Goal: Task Accomplishment & Management: Complete application form

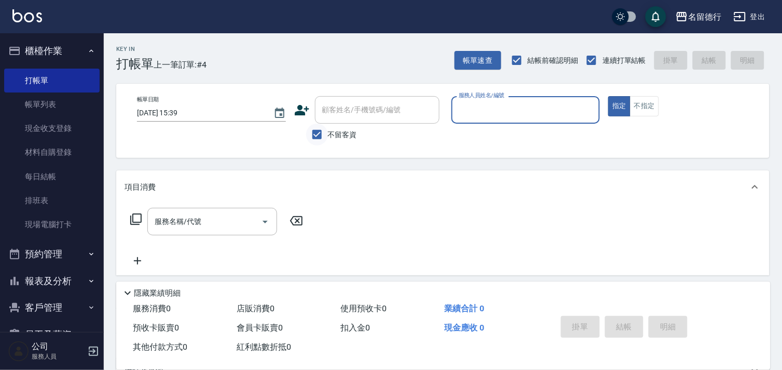
click at [314, 135] on input "不留客資" at bounding box center [317, 135] width 22 height 22
checkbox input "false"
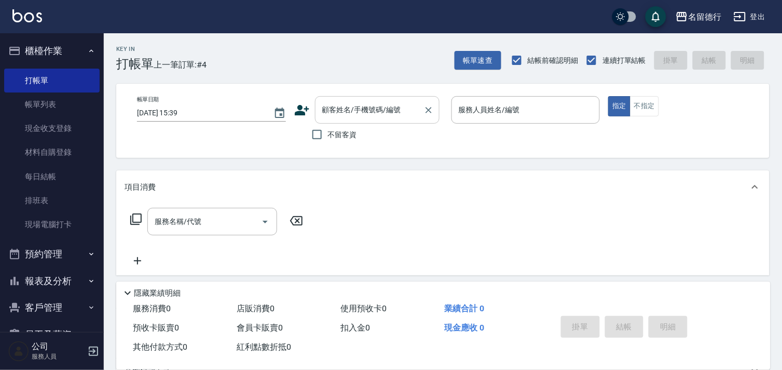
click at [345, 106] on div "顧客姓名/手機號碼/編號 顧客姓名/手機號碼/編號" at bounding box center [377, 110] width 125 height 28
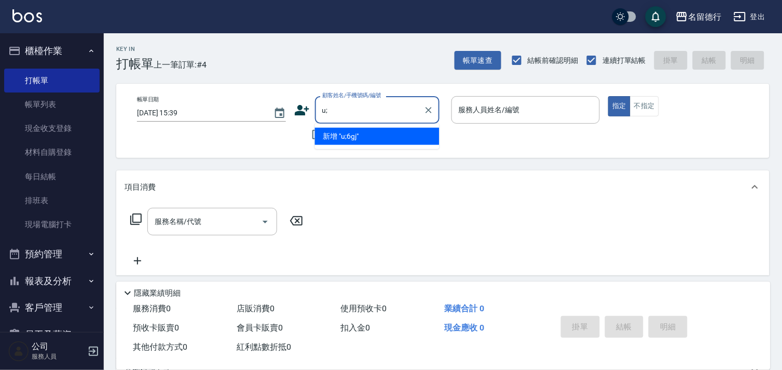
type input "u"
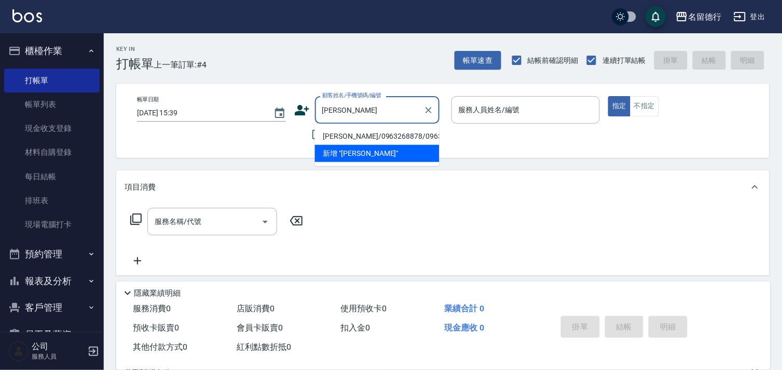
click at [379, 141] on li "[PERSON_NAME]/0963268878/0963268878" at bounding box center [377, 136] width 125 height 17
type input "[PERSON_NAME]/0963268878/0963268878"
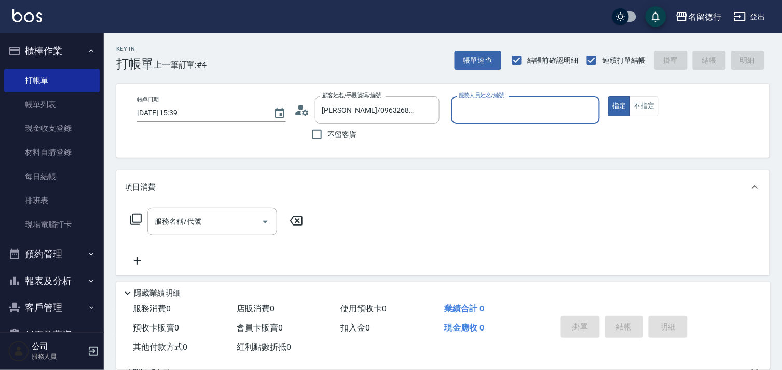
type input "[PERSON_NAME]-10"
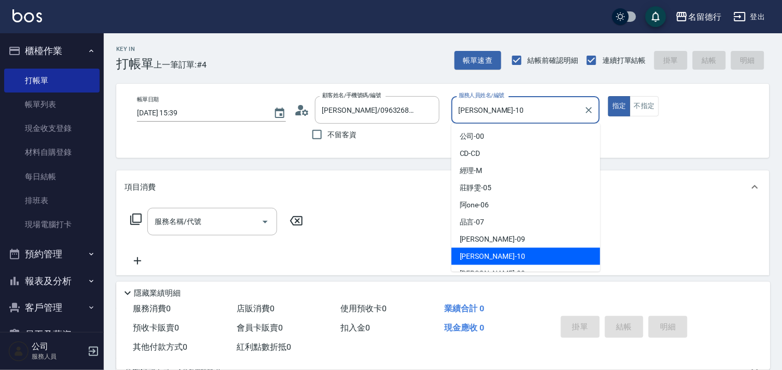
click at [468, 107] on input "[PERSON_NAME]-10" at bounding box center [518, 110] width 124 height 18
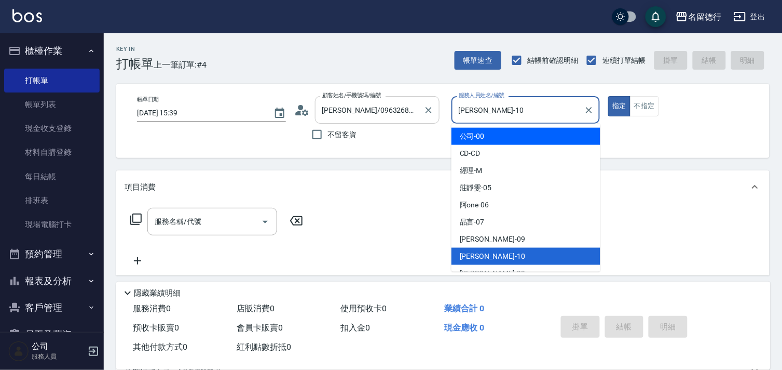
click at [356, 103] on input "[PERSON_NAME]/0963268878/0963268878" at bounding box center [370, 110] width 100 height 18
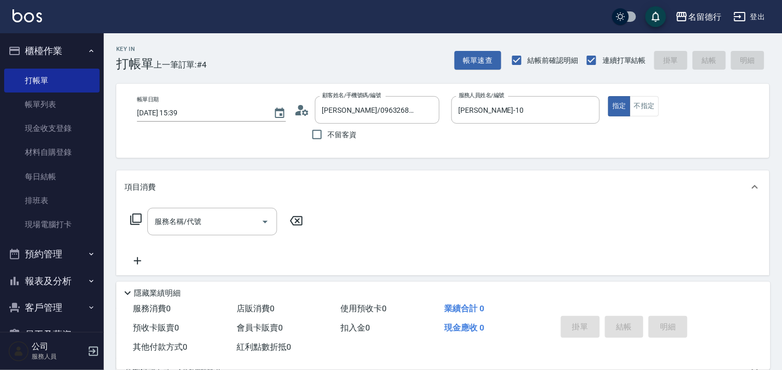
click at [352, 183] on div "項目消費" at bounding box center [437, 187] width 624 height 11
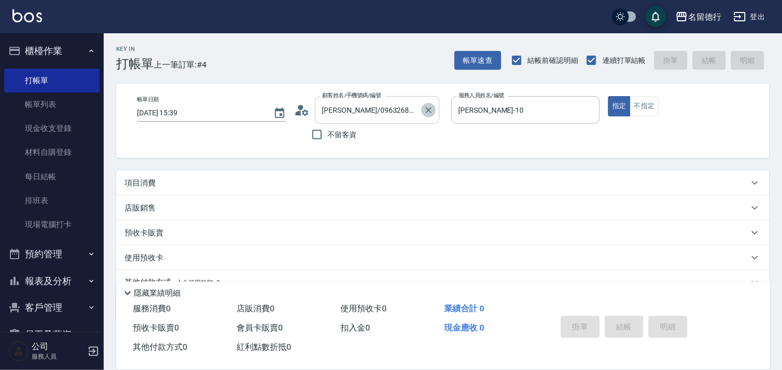
click at [426, 105] on icon "Clear" at bounding box center [428, 110] width 10 height 10
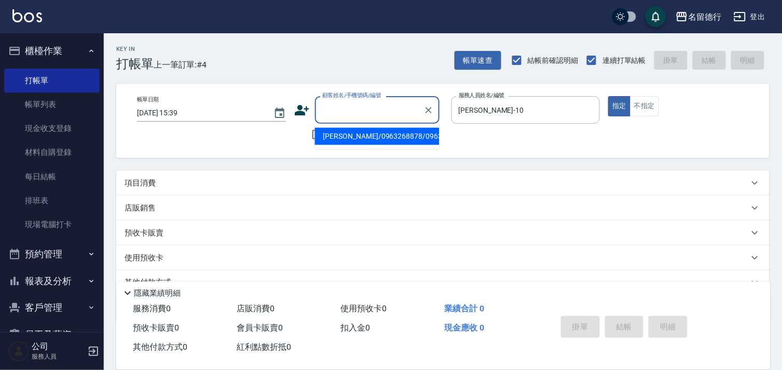
click at [400, 106] on input "顧客姓名/手機號碼/編號" at bounding box center [370, 110] width 100 height 18
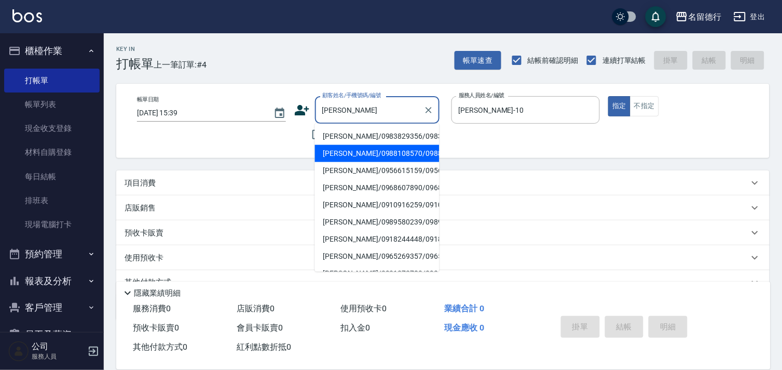
click at [408, 158] on li "[PERSON_NAME]/0988108570/0988108570" at bounding box center [377, 153] width 125 height 17
type input "[PERSON_NAME]/0988108570/0988108570"
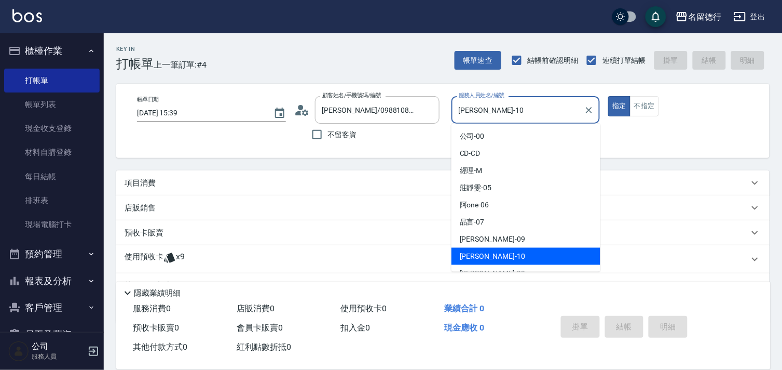
click at [469, 109] on input "[PERSON_NAME]-10" at bounding box center [518, 110] width 124 height 18
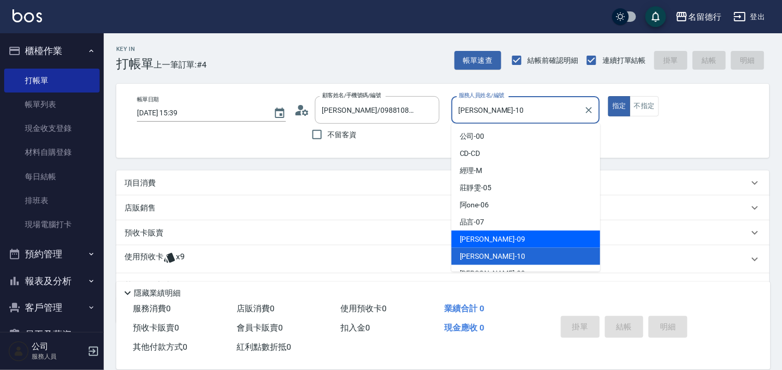
click at [468, 241] on span "[PERSON_NAME] -09" at bounding box center [492, 239] width 65 height 11
type input "[PERSON_NAME]-09"
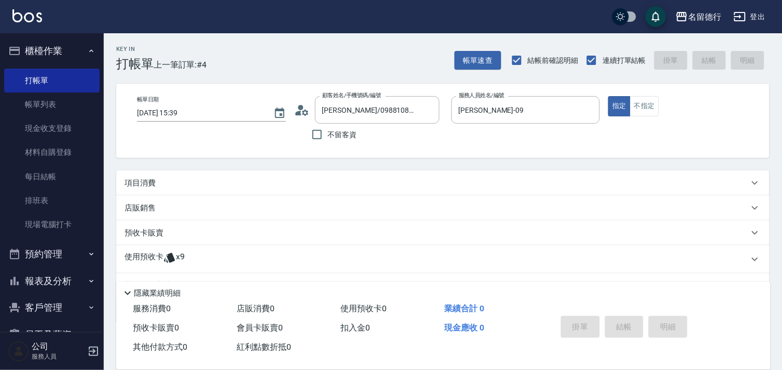
click at [134, 255] on p "使用預收卡" at bounding box center [144, 259] width 39 height 16
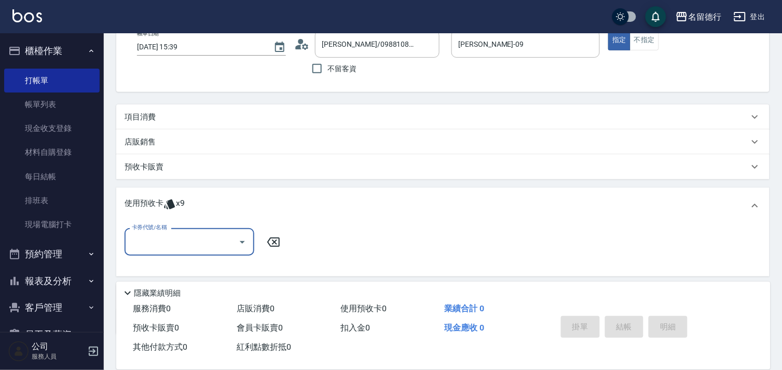
scroll to position [71, 0]
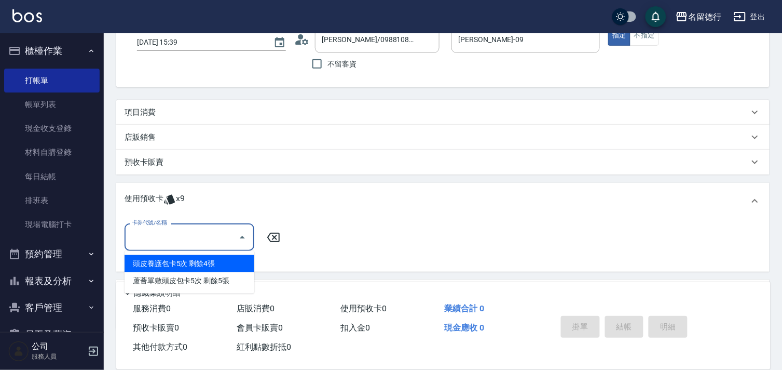
click at [144, 230] on input "卡券代號/名稱" at bounding box center [181, 237] width 105 height 18
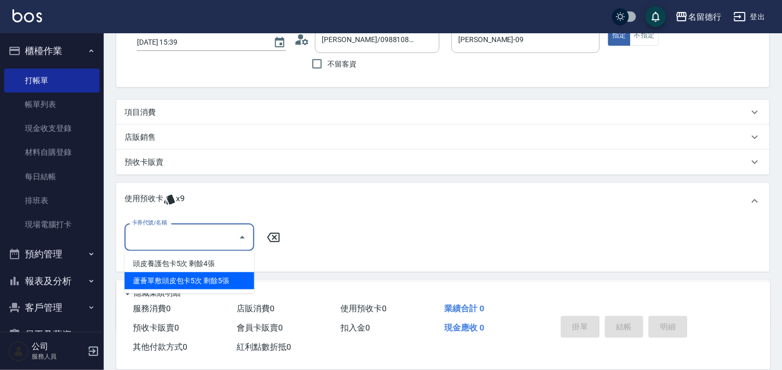
click at [161, 276] on div "蘆薈單敷頭皮包卡5次 剩餘5張" at bounding box center [190, 280] width 130 height 17
type input "蘆薈單敷頭皮包卡5次"
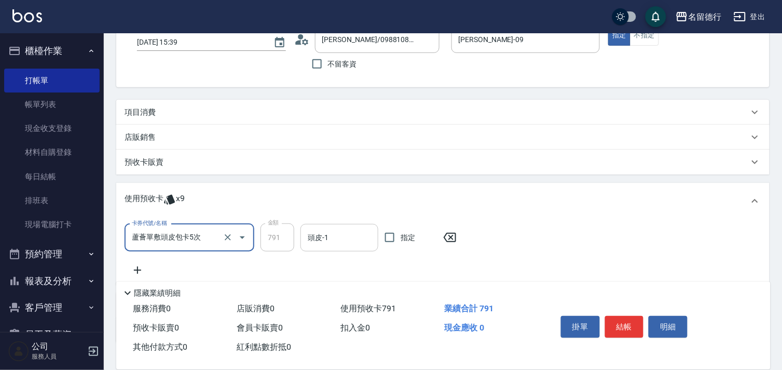
click at [315, 237] on input "頭皮-1" at bounding box center [339, 237] width 69 height 18
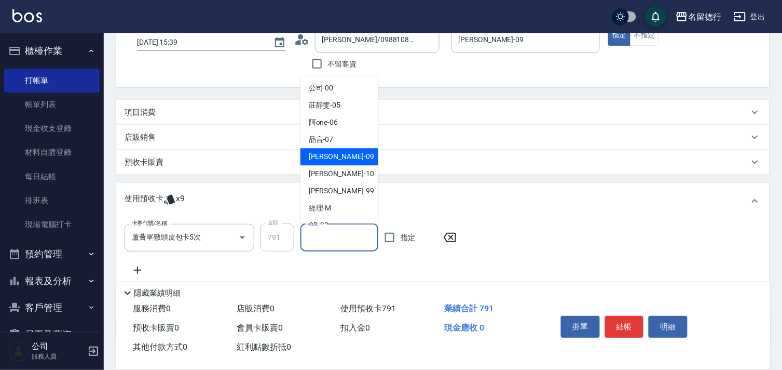
click at [332, 161] on span "[PERSON_NAME] -09" at bounding box center [341, 157] width 65 height 11
type input "[PERSON_NAME]-09"
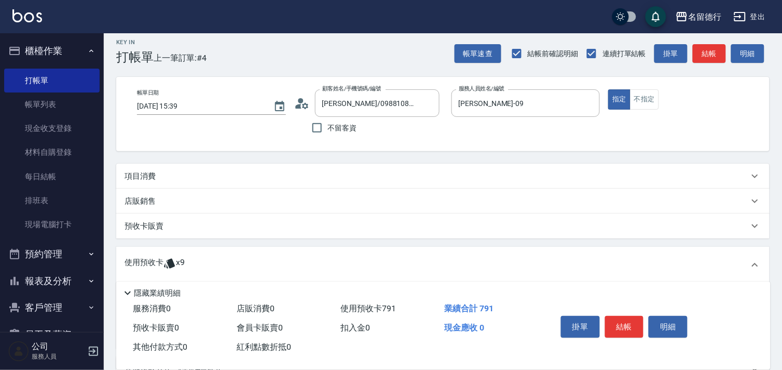
scroll to position [0, 0]
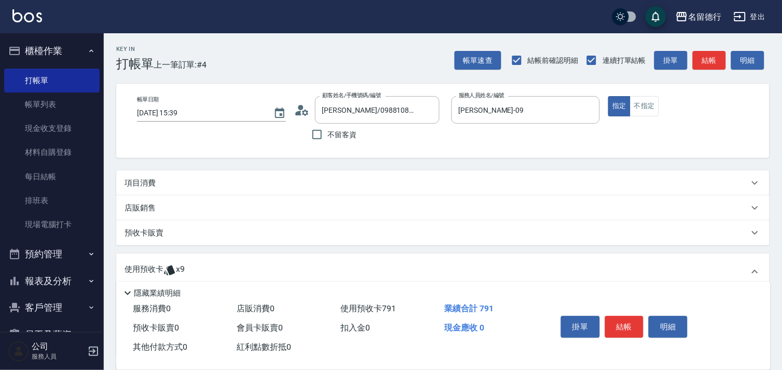
click at [144, 183] on p "項目消費" at bounding box center [140, 182] width 31 height 11
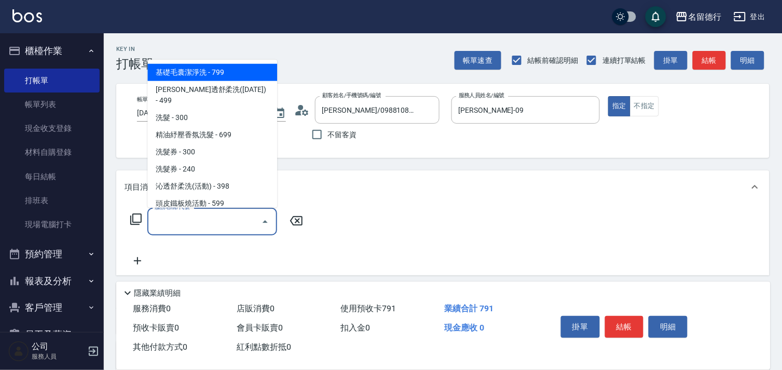
click at [184, 216] on input "服務名稱/代號" at bounding box center [204, 221] width 105 height 18
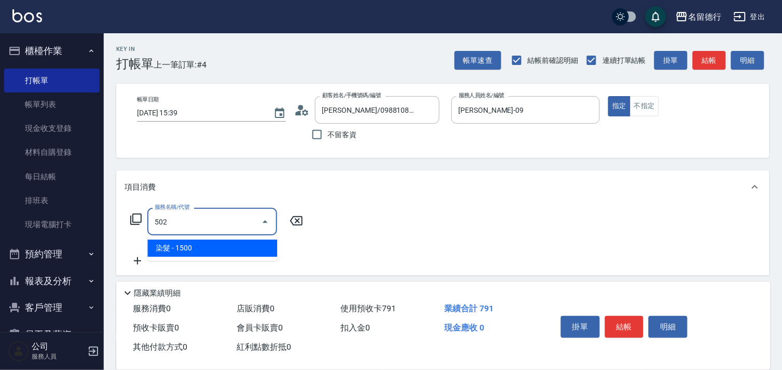
click at [194, 256] on ul "染髮 - 1500" at bounding box center [212, 247] width 130 height 25
click at [209, 254] on span "染髮 - 1500" at bounding box center [212, 247] width 130 height 17
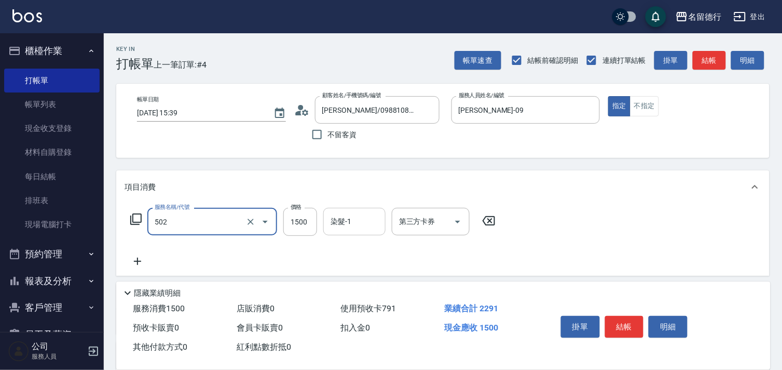
click at [343, 218] on div "染髮-1 染髮-1" at bounding box center [354, 222] width 62 height 28
type input "染髮(502)"
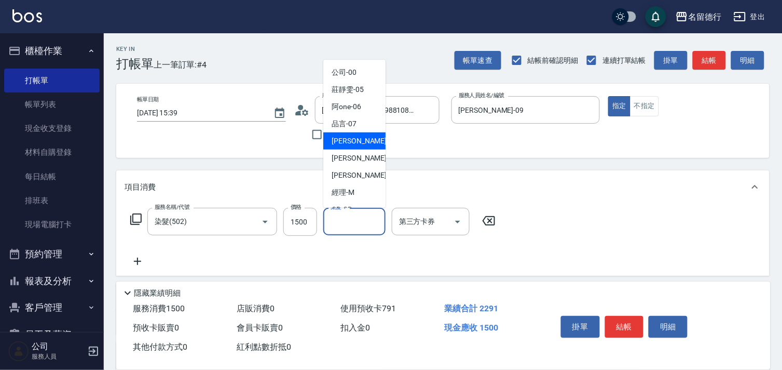
click at [344, 143] on span "[PERSON_NAME] -09" at bounding box center [364, 140] width 65 height 11
type input "[PERSON_NAME]-09"
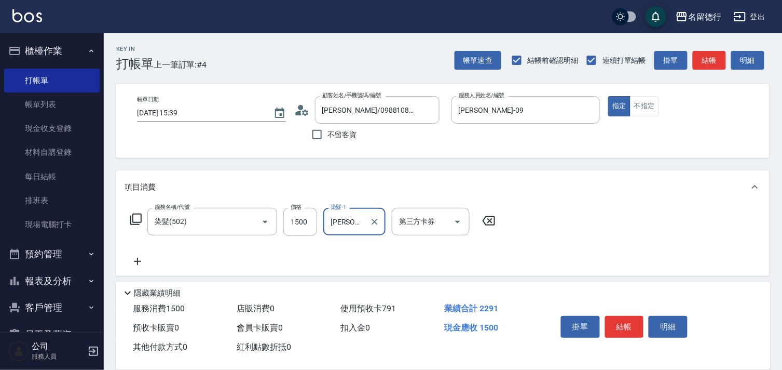
click at [139, 262] on icon at bounding box center [138, 261] width 26 height 12
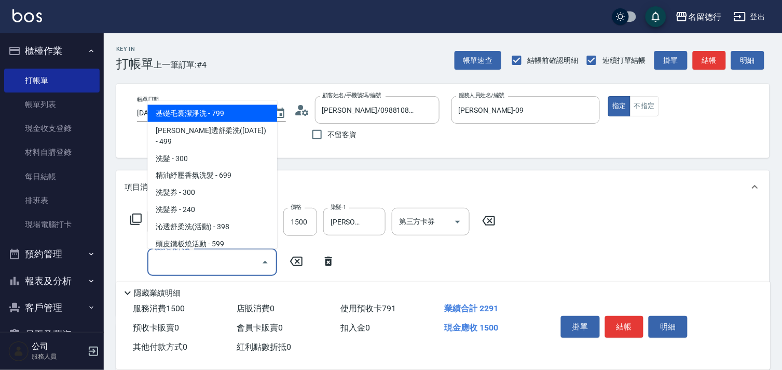
click at [170, 261] on input "服務名稱/代號" at bounding box center [204, 262] width 105 height 18
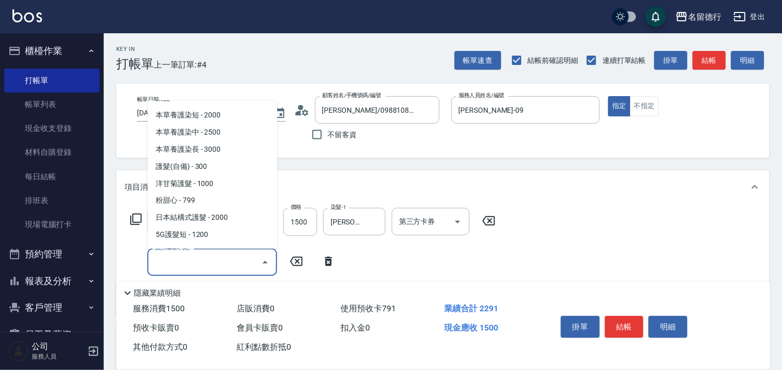
scroll to position [461, 0]
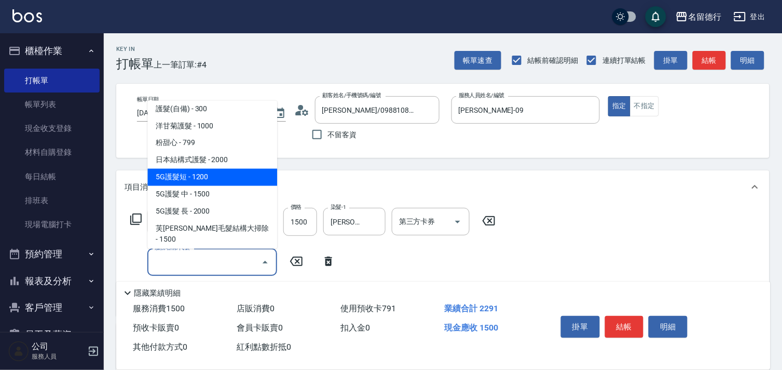
click at [189, 169] on span "5G護髮短 - 1200" at bounding box center [212, 177] width 130 height 17
type input "5G護髮短(650)"
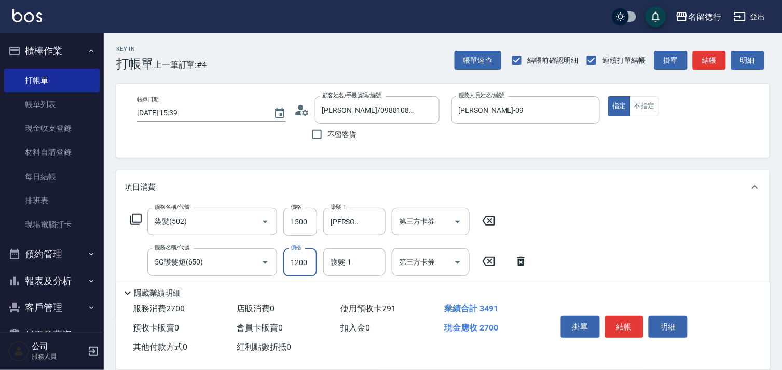
click at [305, 268] on input "1200" at bounding box center [300, 262] width 34 height 28
type input "900"
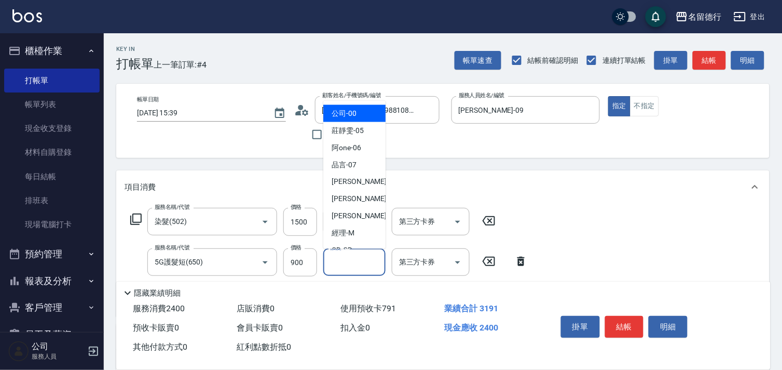
click at [351, 264] on input "護髮-1" at bounding box center [354, 262] width 53 height 18
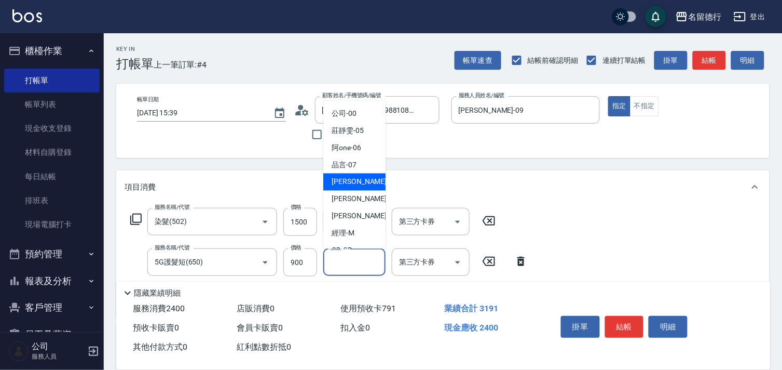
click at [358, 169] on div "品言 -07" at bounding box center [354, 164] width 62 height 17
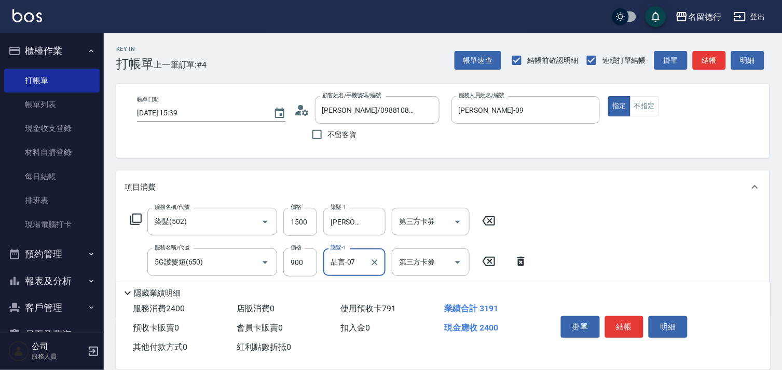
click at [346, 253] on input "品言-07" at bounding box center [346, 262] width 37 height 18
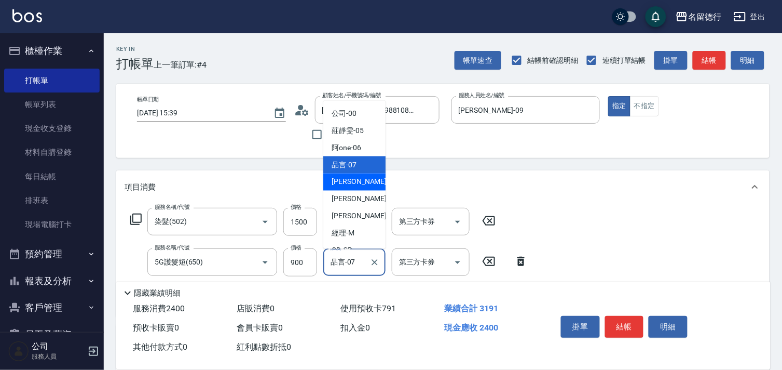
click at [357, 185] on span "[PERSON_NAME] -09" at bounding box center [364, 181] width 65 height 11
type input "[PERSON_NAME]-09"
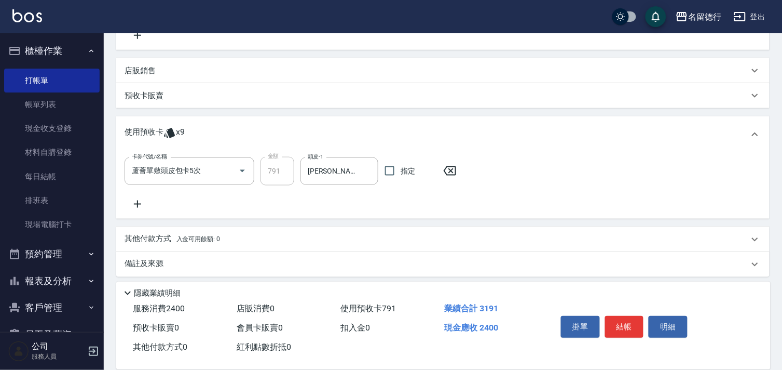
scroll to position [271, 0]
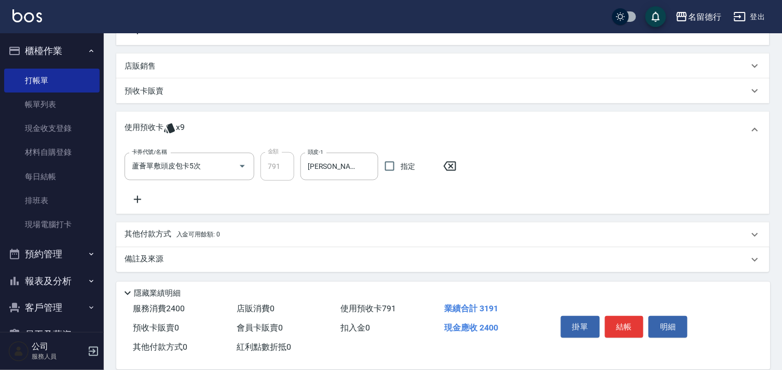
click at [138, 233] on p "其他付款方式 入金可用餘額: 0" at bounding box center [172, 234] width 95 height 11
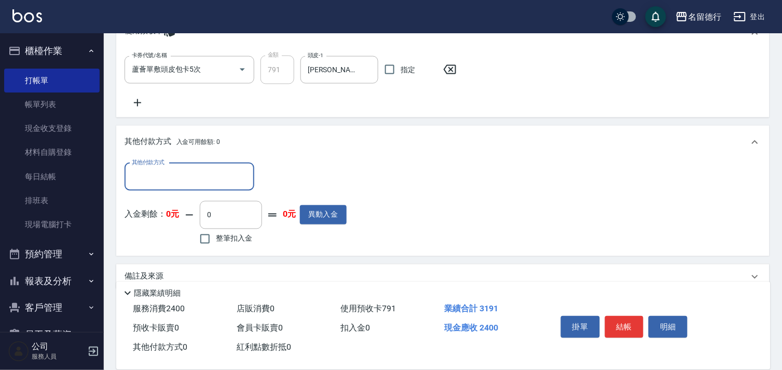
scroll to position [383, 0]
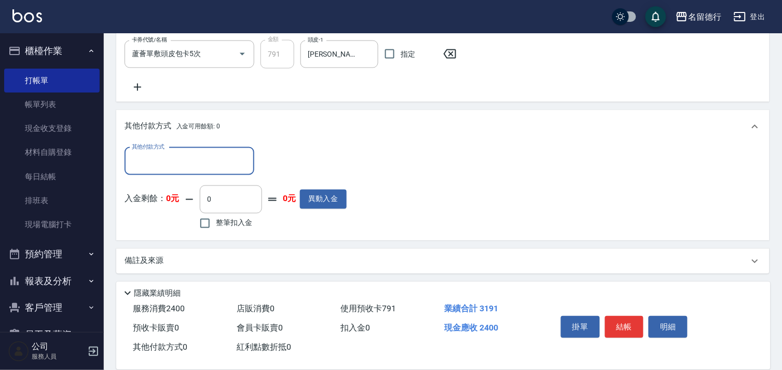
click at [163, 164] on input "其他付款方式" at bounding box center [189, 161] width 120 height 18
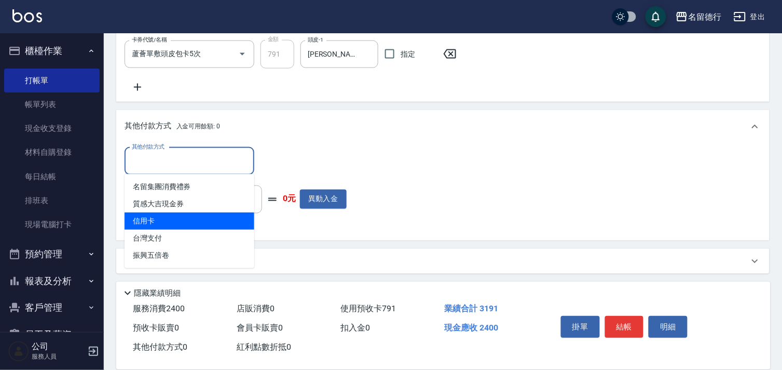
click at [148, 216] on span "信用卡" at bounding box center [190, 220] width 130 height 17
type input "信用卡"
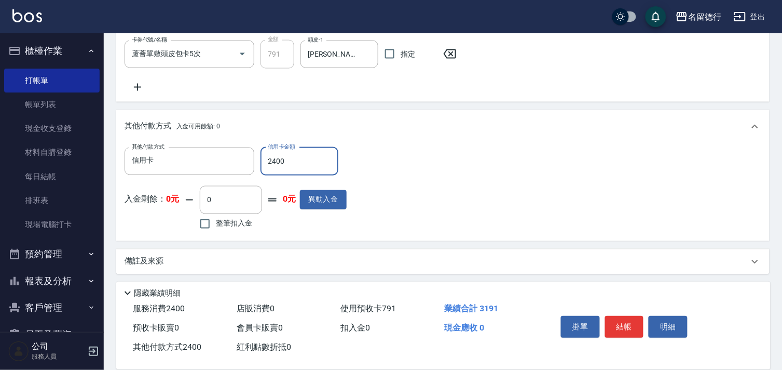
type input "2400"
click at [541, 221] on div "其他付款方式 信用卡 其他付款方式 信用卡金額 2400 信用卡金額 入金剩餘： 0元 0 ​ 整筆扣入金 0元 異動入金" at bounding box center [443, 189] width 637 height 85
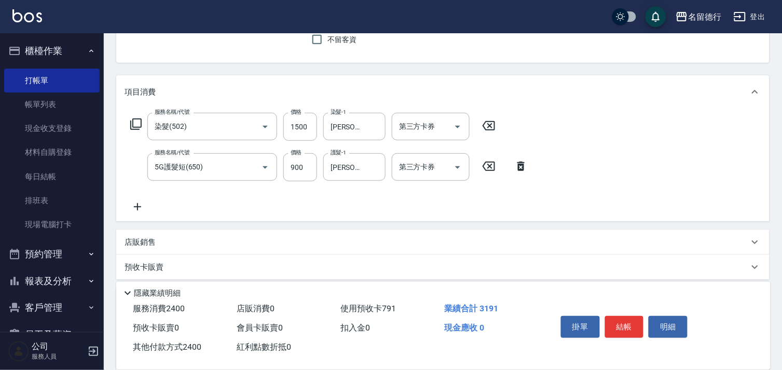
scroll to position [0, 0]
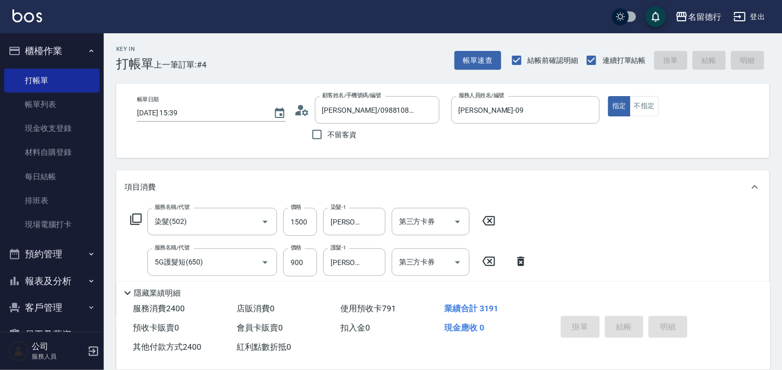
type input "[DATE] 16:54"
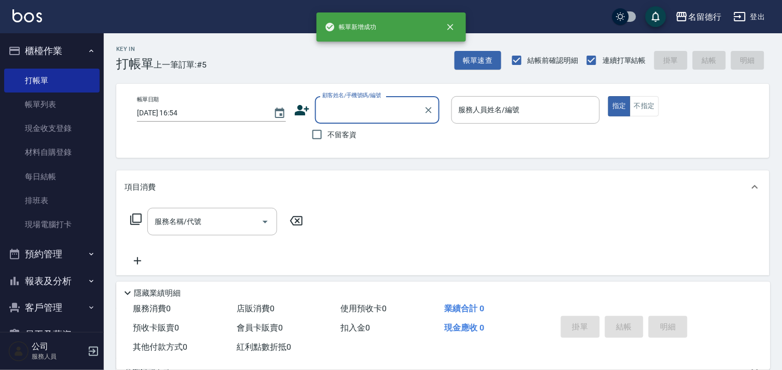
click at [330, 116] on input "顧客姓名/手機號碼/編號" at bounding box center [370, 110] width 100 height 18
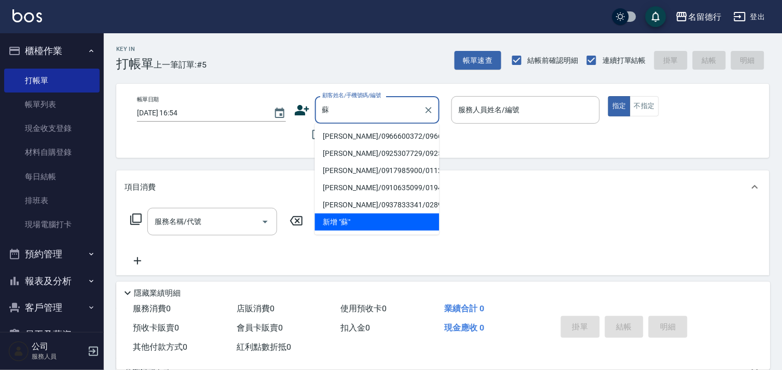
click at [353, 145] on li "[PERSON_NAME]/0966600372/0966600372" at bounding box center [377, 136] width 125 height 17
type input "[PERSON_NAME]/0966600372/0966600372"
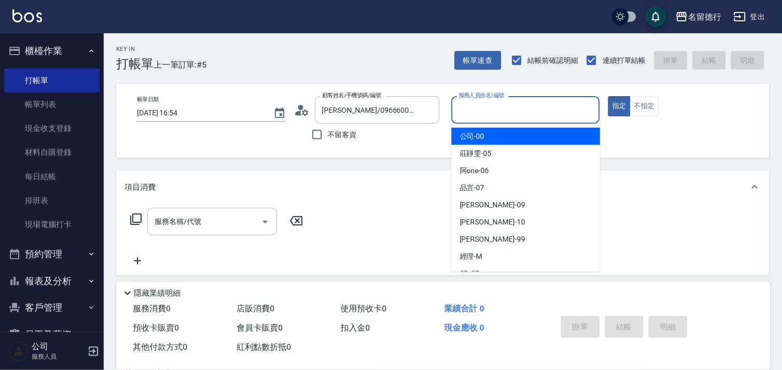
click at [470, 106] on input "服務人員姓名/編號" at bounding box center [526, 110] width 140 height 18
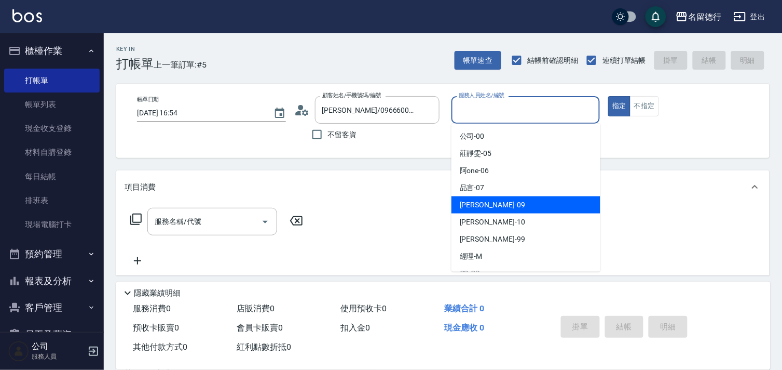
click at [472, 203] on span "[PERSON_NAME] -09" at bounding box center [492, 204] width 65 height 11
type input "[PERSON_NAME]-09"
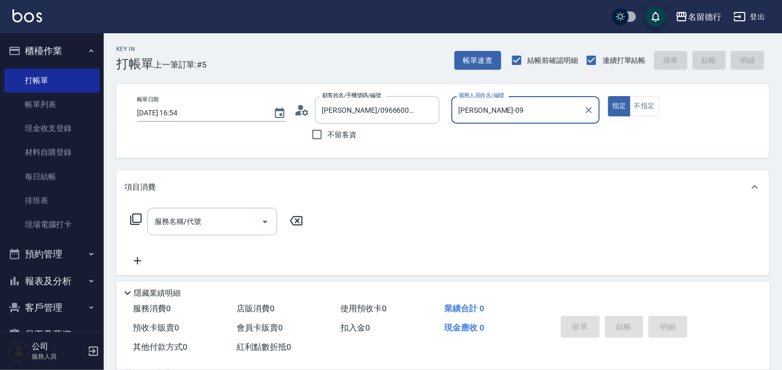
scroll to position [139, 0]
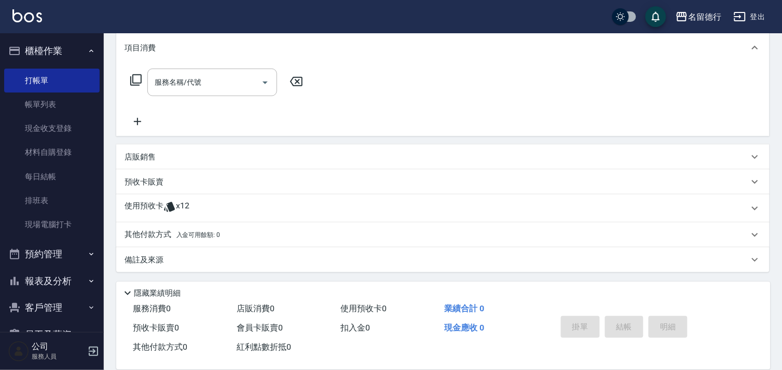
click at [158, 206] on p "使用預收卡" at bounding box center [144, 208] width 39 height 16
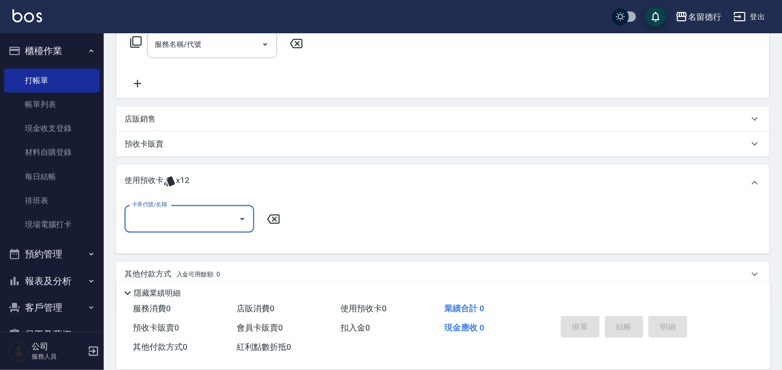
scroll to position [197, 0]
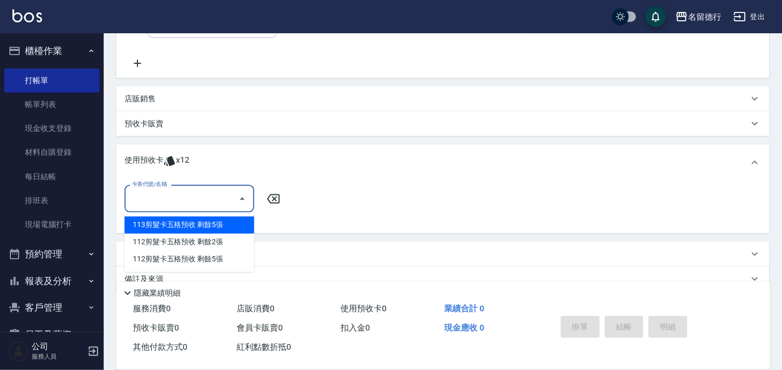
click at [170, 196] on input "卡券代號/名稱" at bounding box center [181, 198] width 105 height 18
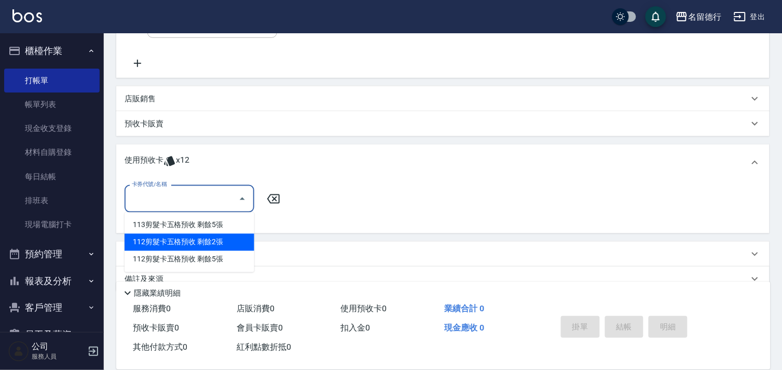
click at [184, 241] on div "112剪髮卡五格預收 剩餘2張" at bounding box center [190, 242] width 130 height 17
type input "112剪髮卡五格預收"
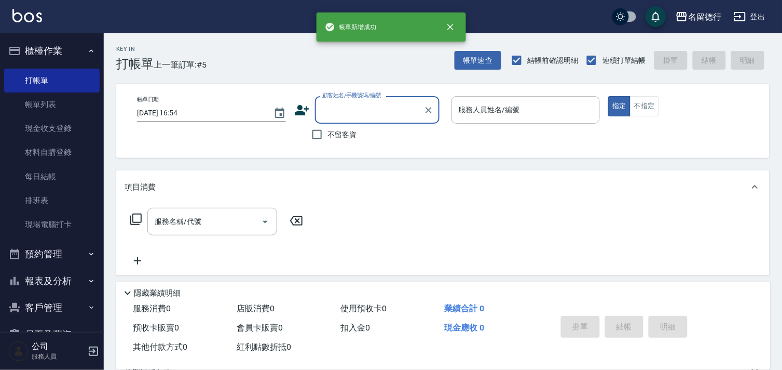
scroll to position [0, 0]
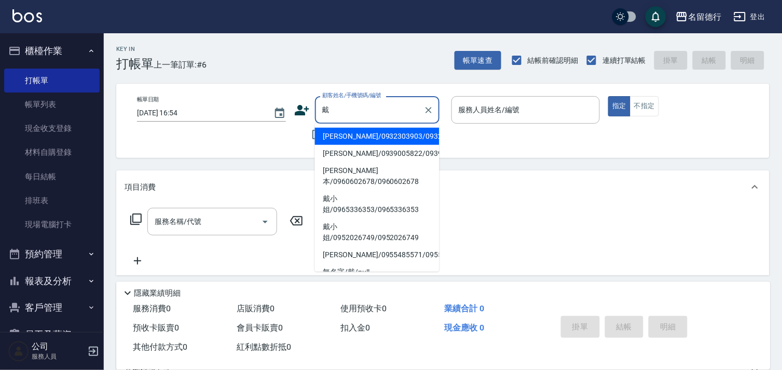
click at [381, 190] on li "[PERSON_NAME]本/0960602678/0960602678" at bounding box center [377, 176] width 125 height 28
type input "[PERSON_NAME]本/0960602678/0960602678"
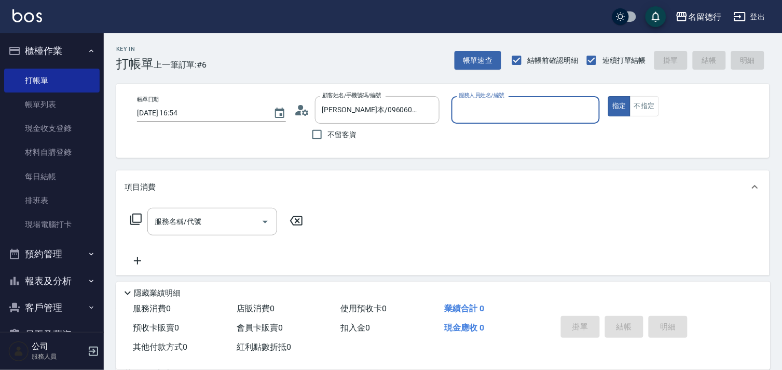
click at [478, 95] on label "服務人員姓名/編號" at bounding box center [482, 95] width 46 height 8
click at [478, 101] on input "服務人員姓名/編號" at bounding box center [526, 110] width 140 height 18
click at [475, 102] on input "服務人員姓名/編號" at bounding box center [526, 110] width 140 height 18
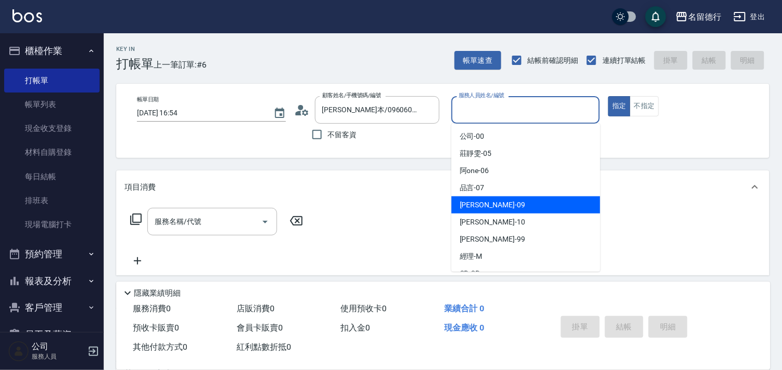
click at [464, 206] on span "[PERSON_NAME] -09" at bounding box center [492, 204] width 65 height 11
type input "[PERSON_NAME]-09"
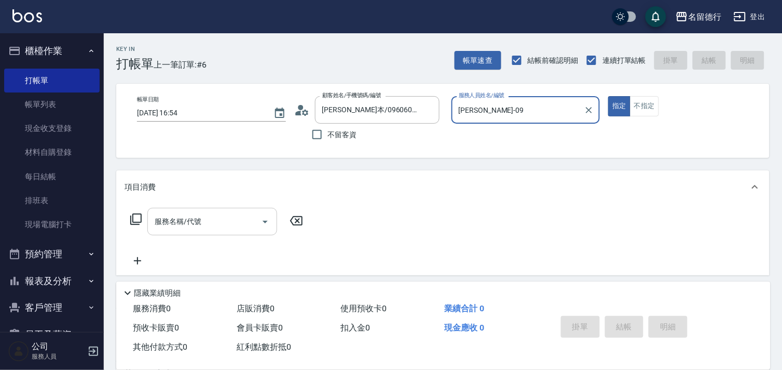
click at [230, 225] on input "服務名稱/代號" at bounding box center [204, 221] width 105 height 18
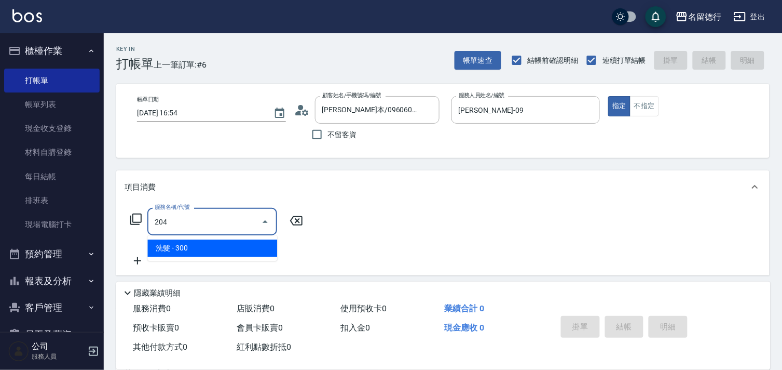
click at [224, 243] on span "洗髮 - 300" at bounding box center [212, 247] width 130 height 17
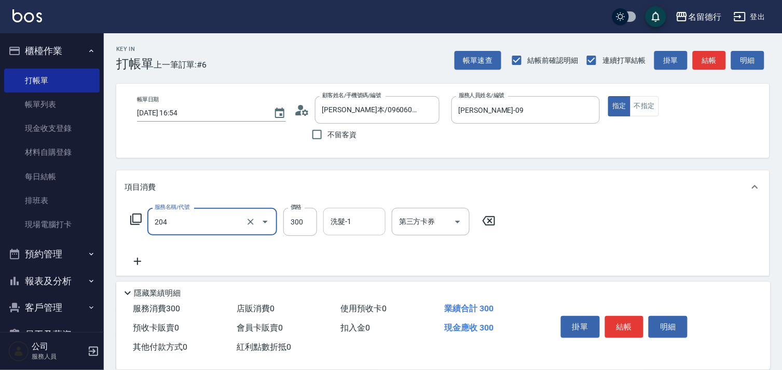
type input "洗髮(204)"
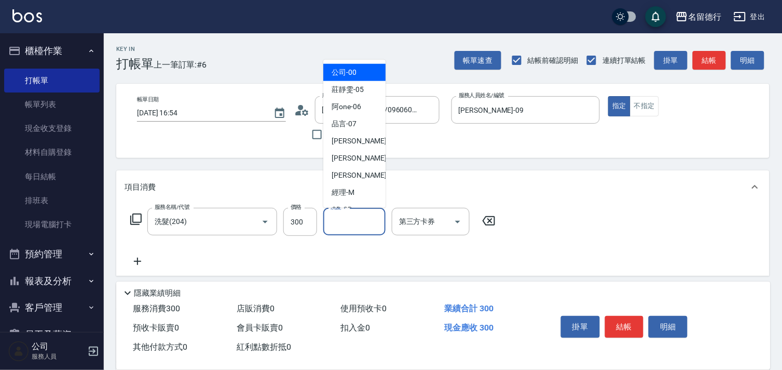
click at [336, 214] on input "洗髮-1" at bounding box center [354, 221] width 53 height 18
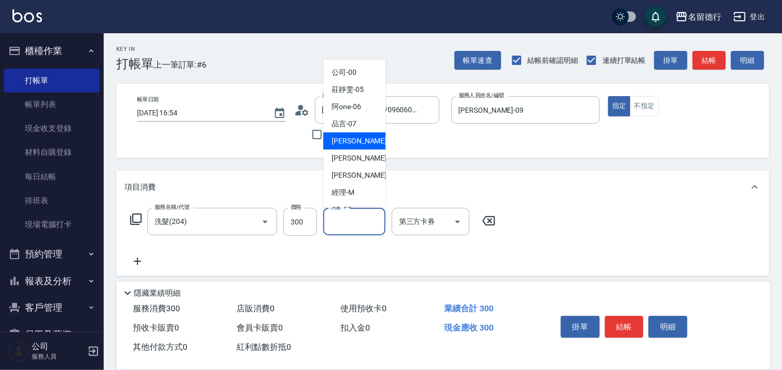
click at [350, 145] on span "[PERSON_NAME] -09" at bounding box center [364, 140] width 65 height 11
type input "[PERSON_NAME]-09"
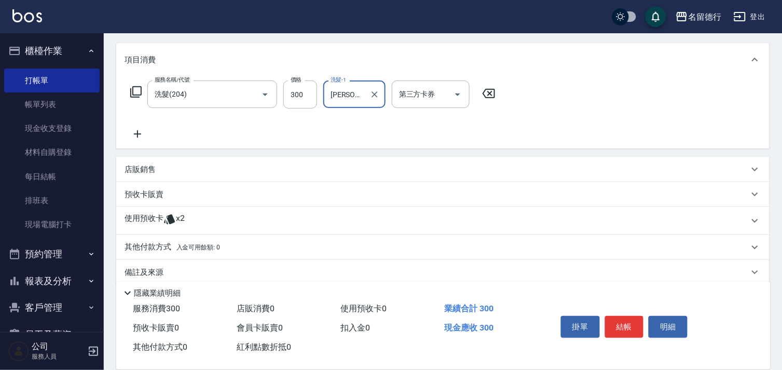
scroll to position [140, 0]
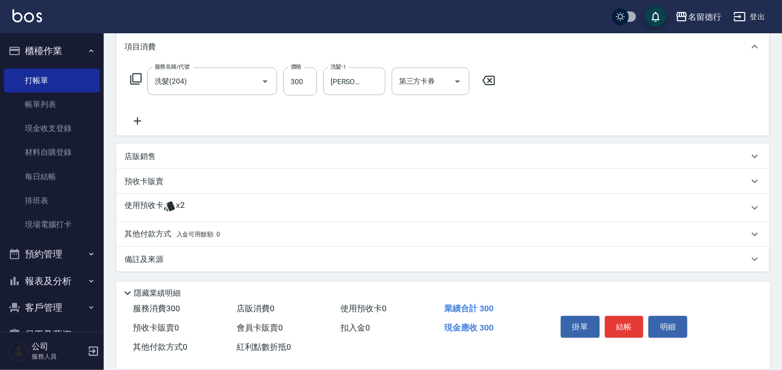
click at [149, 203] on p "使用預收卡" at bounding box center [144, 208] width 39 height 16
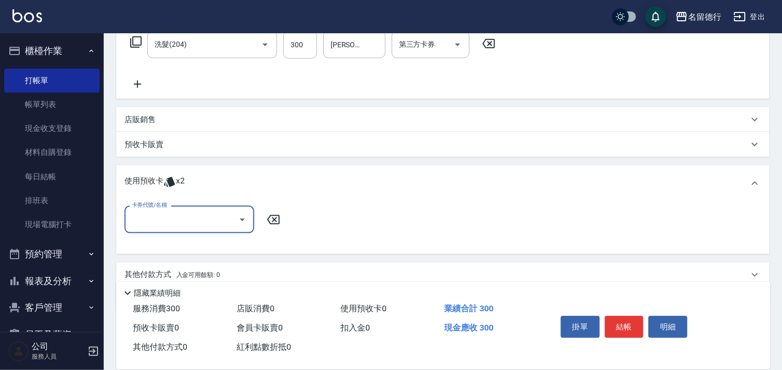
scroll to position [197, 0]
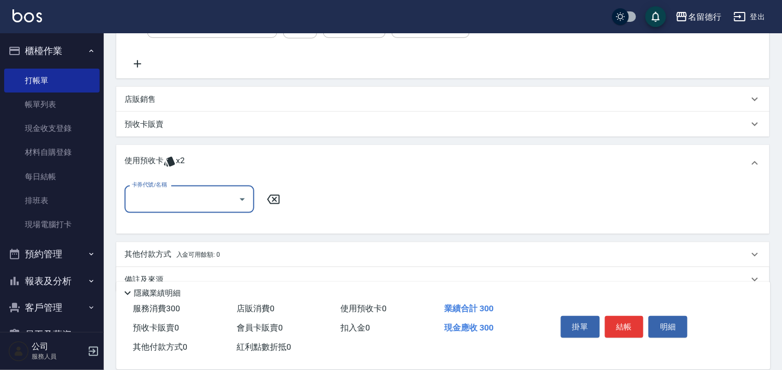
click at [151, 203] on input "卡券代號/名稱" at bounding box center [181, 199] width 105 height 18
click at [170, 222] on div "113剪髮卡10次預收 剩餘2張" at bounding box center [190, 225] width 130 height 17
type input "113剪髮卡10次預收"
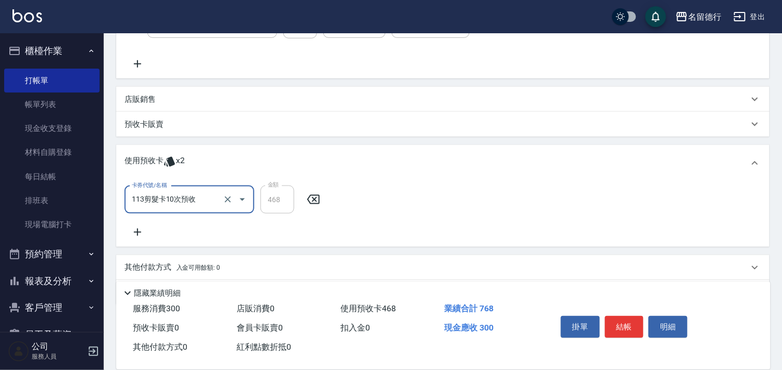
scroll to position [0, 0]
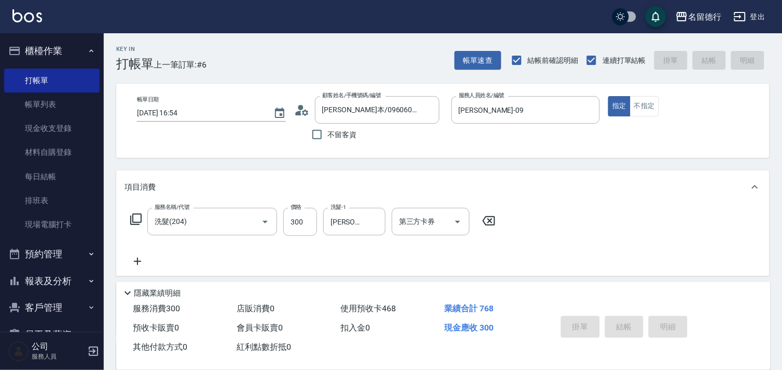
type input "[DATE] 16:55"
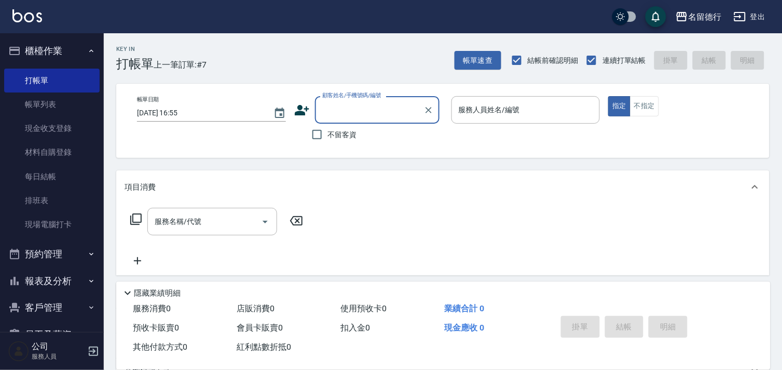
click at [339, 111] on input "顧客姓名/手機號碼/編號" at bounding box center [370, 110] width 100 height 18
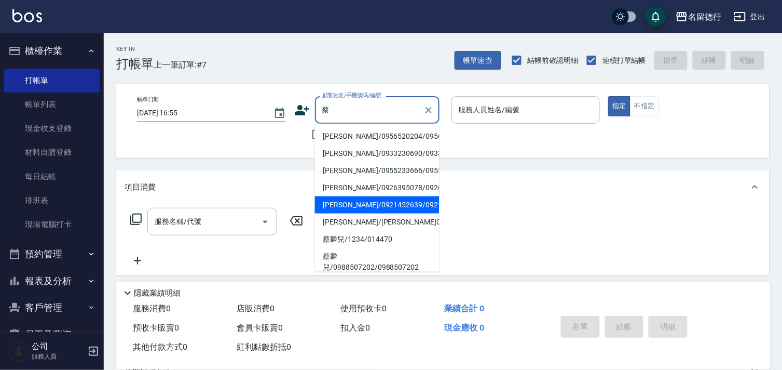
click at [382, 213] on li "[PERSON_NAME]/0921452639/0921452639" at bounding box center [377, 204] width 125 height 17
type input "[PERSON_NAME]/0921452639/0921452639"
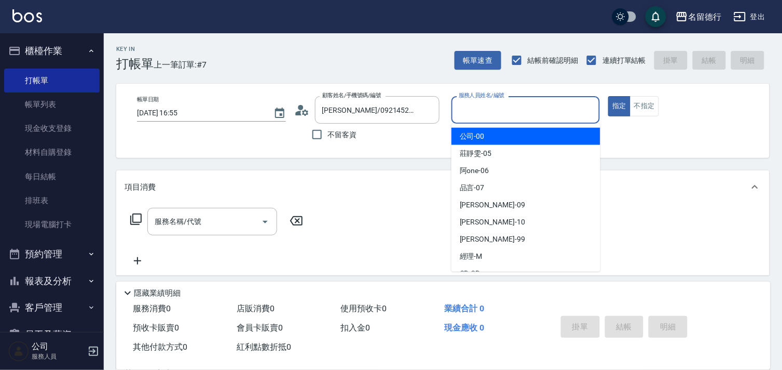
click at [470, 106] on input "服務人員姓名/編號" at bounding box center [526, 110] width 140 height 18
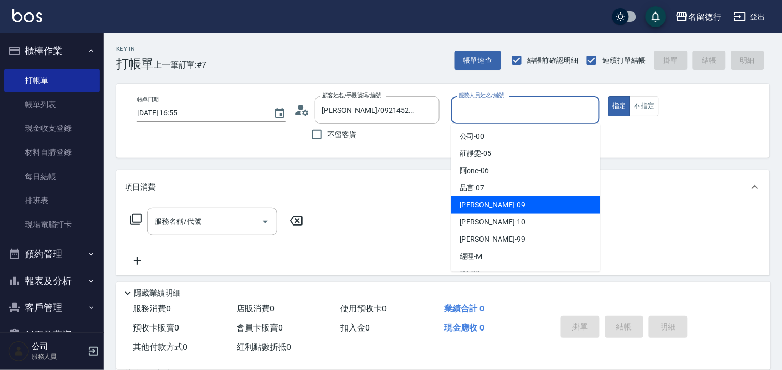
click at [468, 200] on span "[PERSON_NAME] -09" at bounding box center [492, 204] width 65 height 11
type input "[PERSON_NAME]-09"
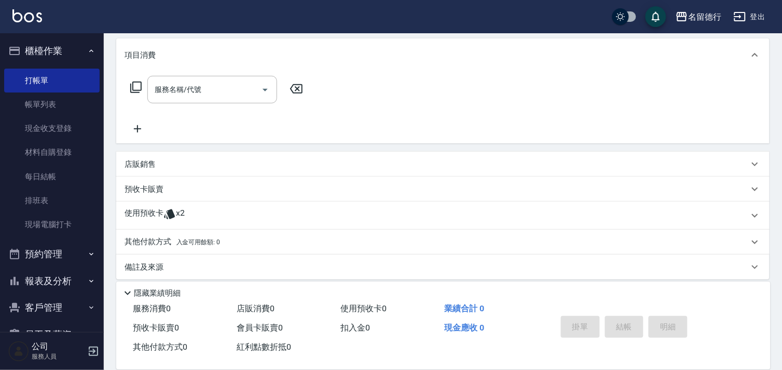
scroll to position [139, 0]
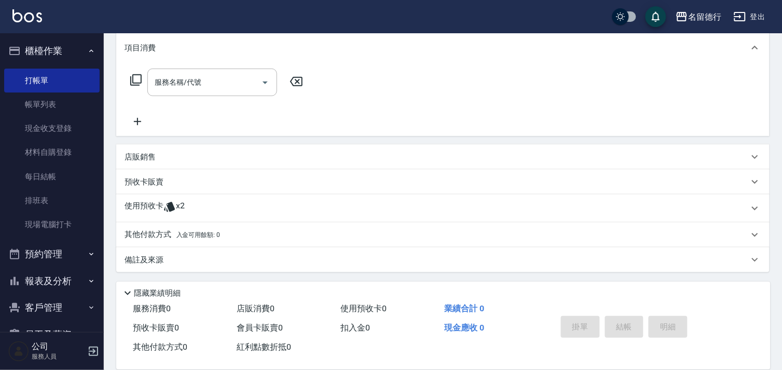
click at [144, 206] on p "使用預收卡" at bounding box center [144, 208] width 39 height 16
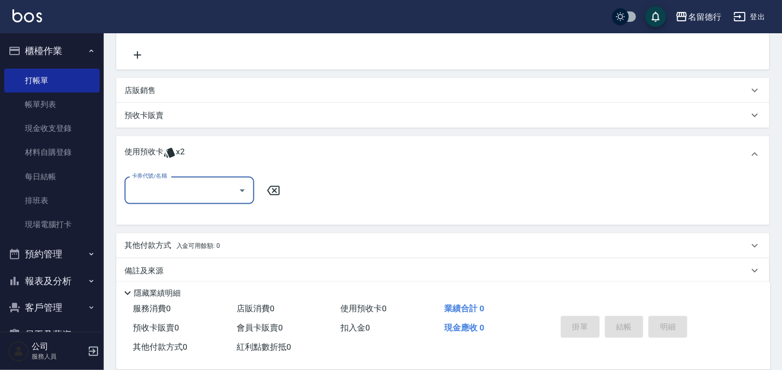
scroll to position [208, 0]
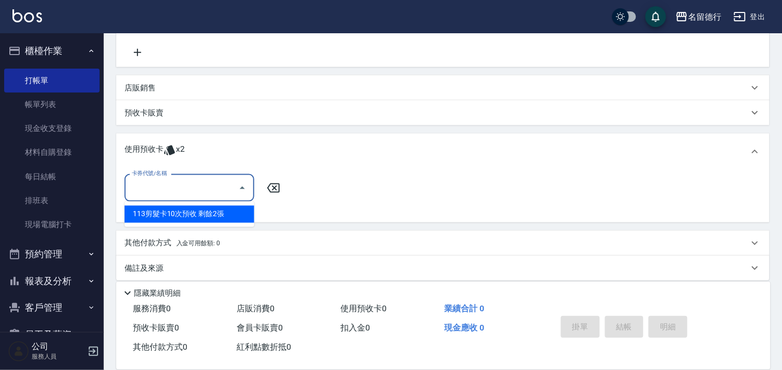
click at [169, 190] on input "卡券代號/名稱" at bounding box center [181, 188] width 105 height 18
click at [179, 216] on div "113剪髮卡10次預收 剩餘2張" at bounding box center [190, 214] width 130 height 17
type input "113剪髮卡10次預收"
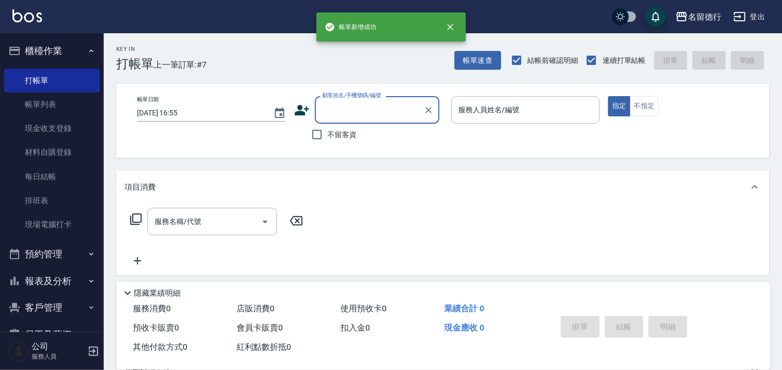
scroll to position [0, 0]
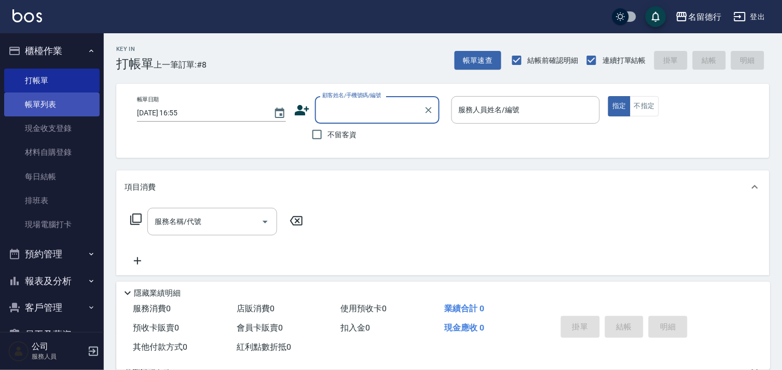
click at [40, 106] on link "帳單列表" at bounding box center [51, 104] width 95 height 24
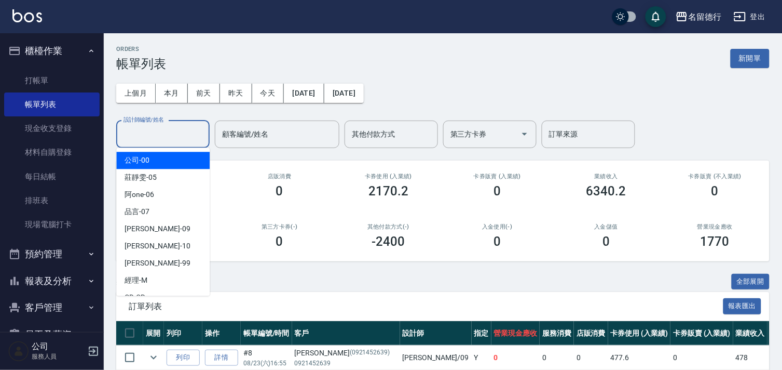
click at [127, 136] on input "設計師編號/姓名" at bounding box center [163, 134] width 84 height 18
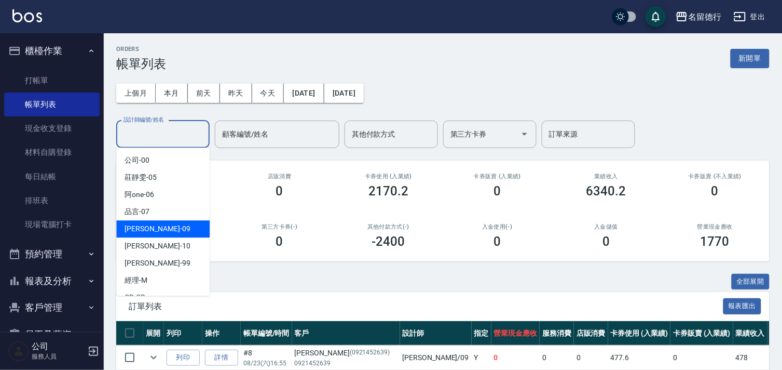
click at [133, 230] on span "[PERSON_NAME] -09" at bounding box center [157, 228] width 65 height 11
type input "[PERSON_NAME]-09"
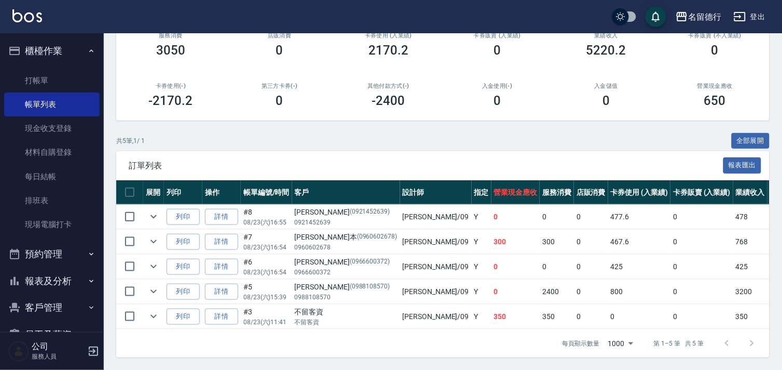
scroll to position [149, 0]
click at [30, 79] on link "打帳單" at bounding box center [51, 81] width 95 height 24
